Goal: Find specific page/section: Find specific page/section

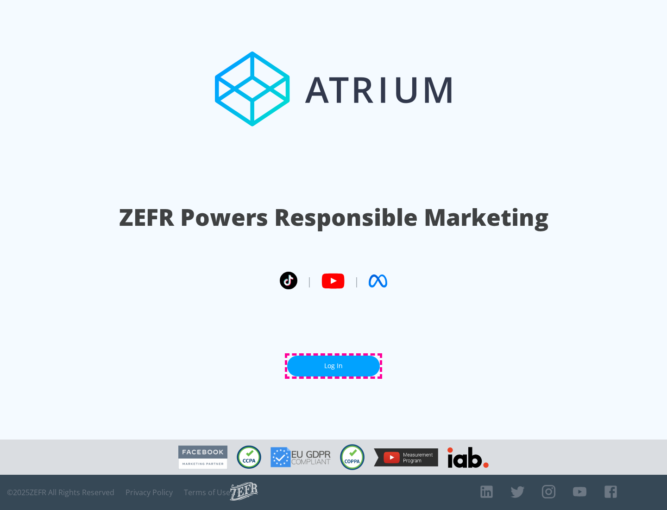
click at [334, 366] on link "Log In" at bounding box center [333, 365] width 93 height 21
